Goal: Information Seeking & Learning: Compare options

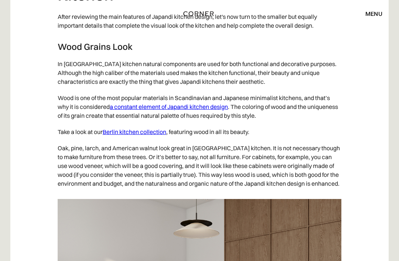
scroll to position [2517, 0]
click at [185, 111] on link "a constant element of Japandi kitchen design" at bounding box center [169, 107] width 118 height 7
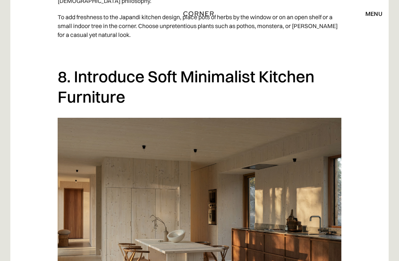
scroll to position [3030, 0]
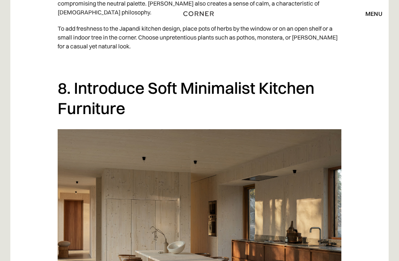
click at [375, 11] on div "menu" at bounding box center [374, 14] width 17 height 6
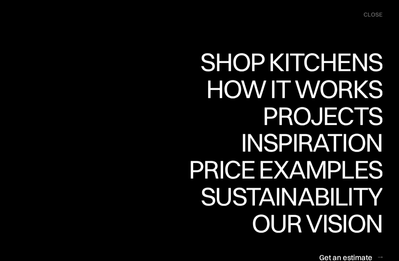
click at [301, 171] on div "Price examples" at bounding box center [286, 170] width 194 height 26
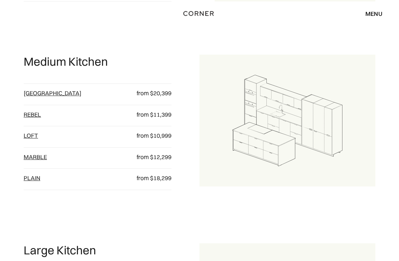
scroll to position [563, 0]
click at [27, 97] on link "[GEOGRAPHIC_DATA]" at bounding box center [53, 92] width 58 height 7
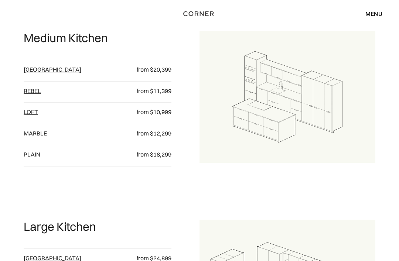
click at [26, 103] on div "Rebel from $11,399" at bounding box center [98, 92] width 148 height 21
click at [29, 103] on div "Rebel from $11,399" at bounding box center [98, 92] width 148 height 21
click at [34, 95] on link "Rebel" at bounding box center [32, 90] width 17 height 7
click at [27, 116] on link "loft" at bounding box center [31, 111] width 14 height 7
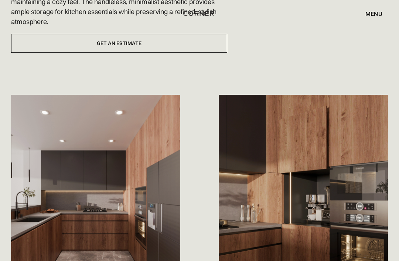
scroll to position [345, 0]
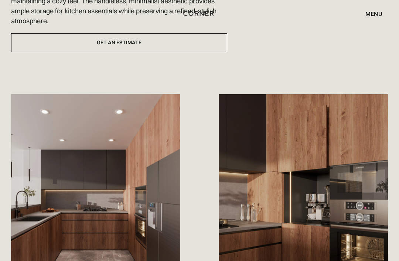
click at [375, 14] on div "menu" at bounding box center [374, 14] width 17 height 6
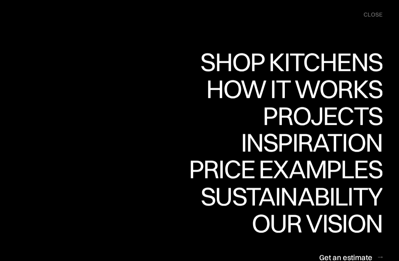
click at [315, 170] on div "Price examples" at bounding box center [286, 169] width 194 height 26
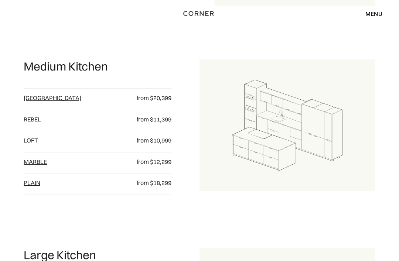
scroll to position [559, 0]
click at [33, 166] on link "Marble" at bounding box center [35, 161] width 23 height 7
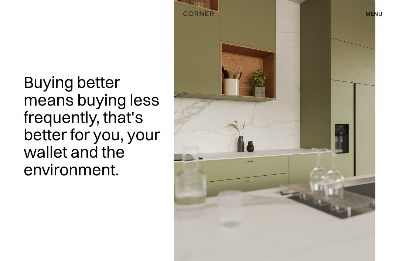
scroll to position [583, 0]
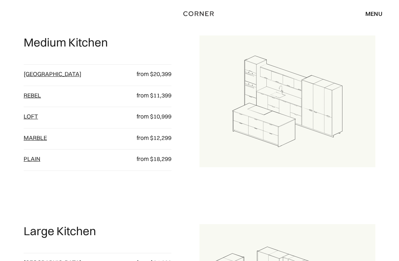
click at [30, 163] on link "plain" at bounding box center [32, 158] width 17 height 7
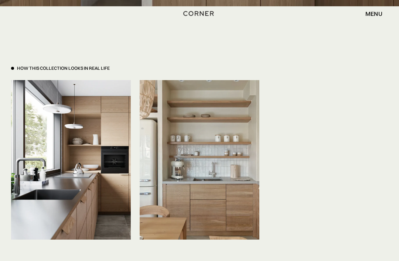
scroll to position [1527, 0]
